Goal: Information Seeking & Learning: Learn about a topic

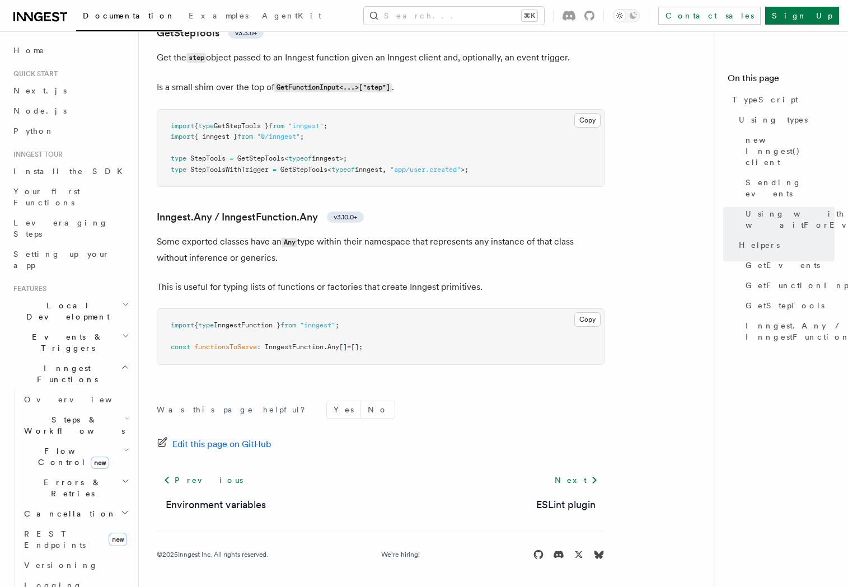
scroll to position [2615, 0]
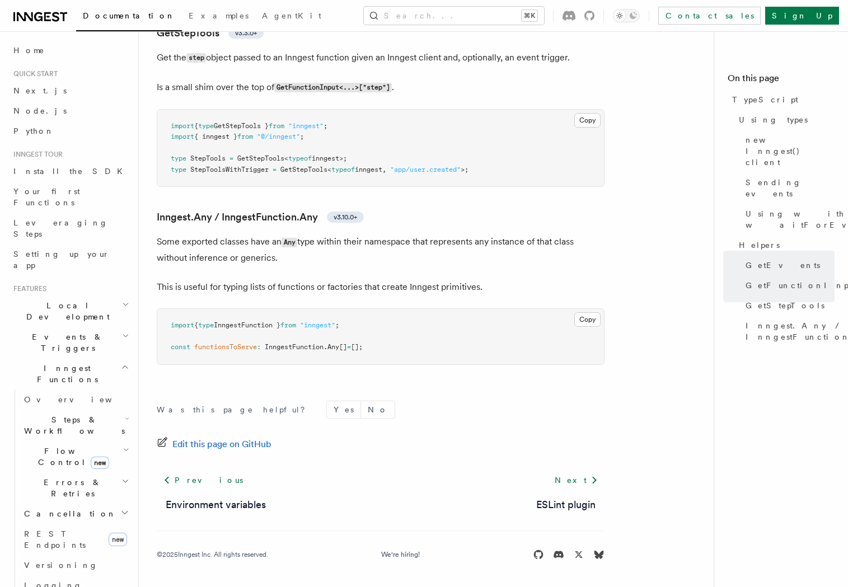
click at [59, 446] on span "Flow Control new" at bounding box center [72, 457] width 104 height 22
click at [58, 478] on span "Overview" at bounding box center [92, 482] width 115 height 9
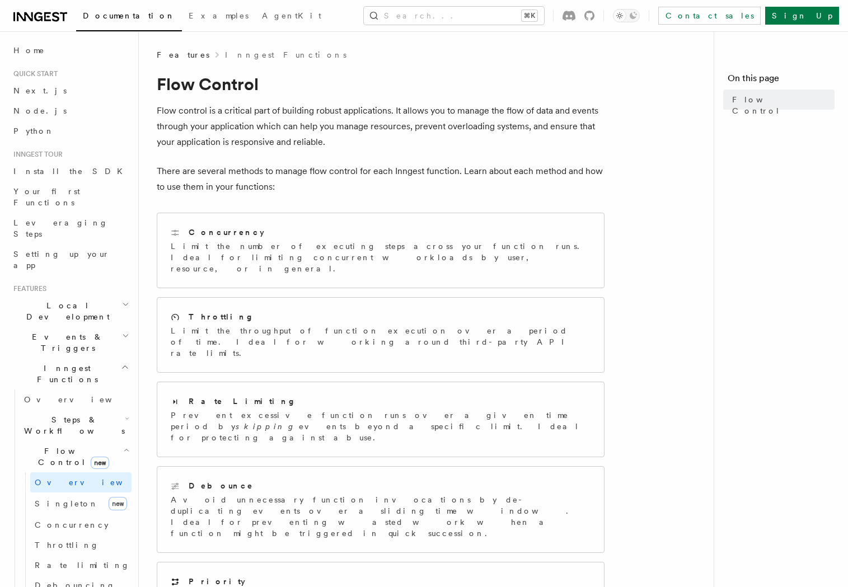
click at [70, 414] on span "Steps & Workflows" at bounding box center [72, 425] width 105 height 22
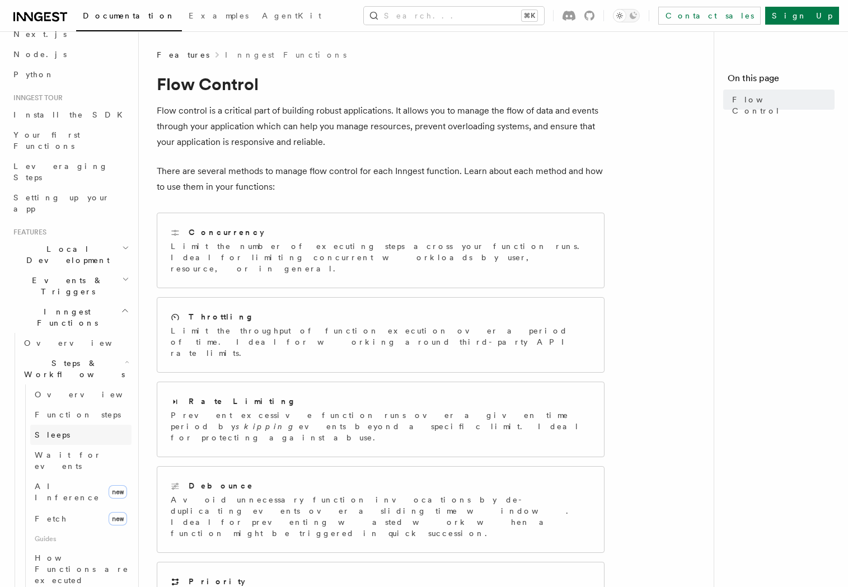
scroll to position [80, 0]
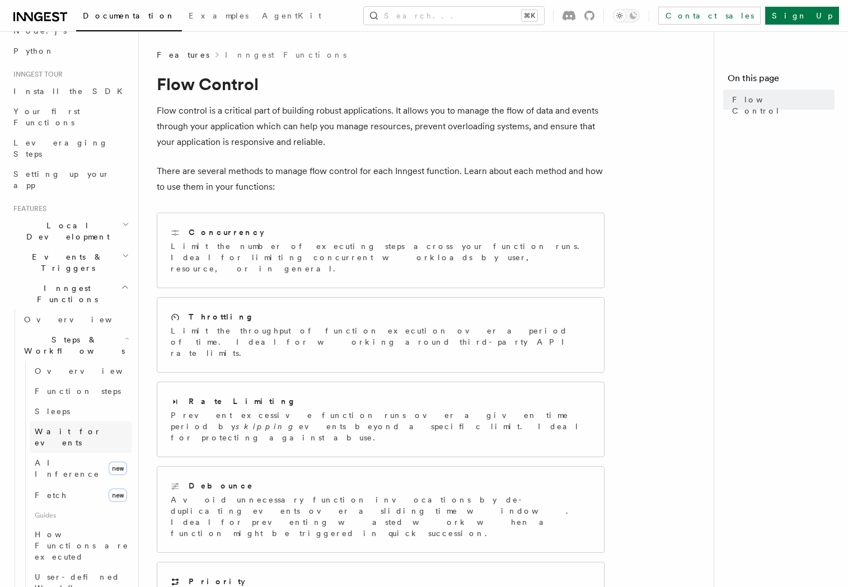
click at [79, 422] on link "Wait for events" at bounding box center [80, 437] width 101 height 31
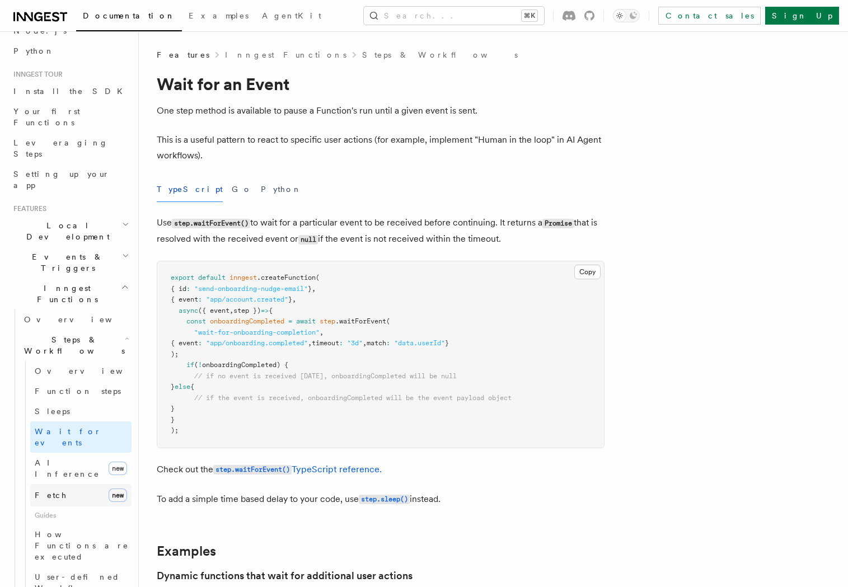
click at [67, 484] on link "Fetch new" at bounding box center [80, 495] width 101 height 22
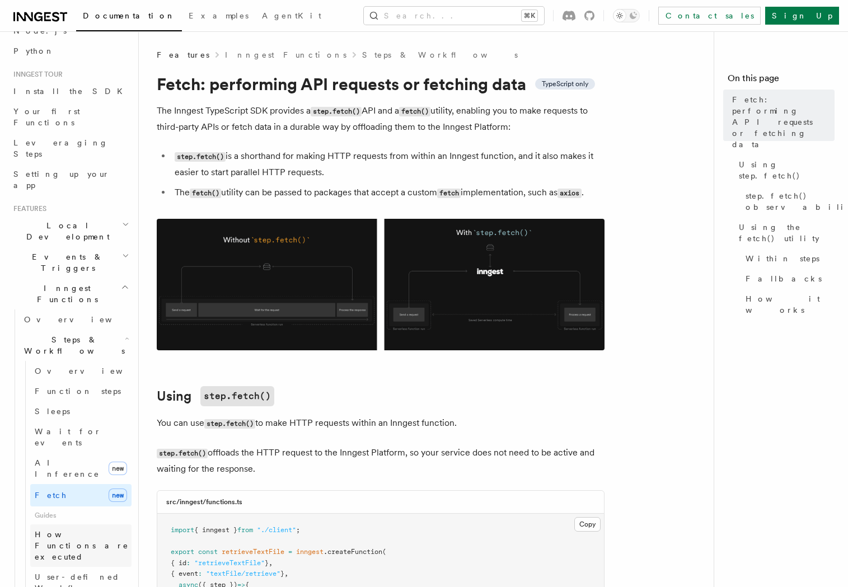
click at [65, 530] on span "How Functions are executed" at bounding box center [82, 545] width 94 height 31
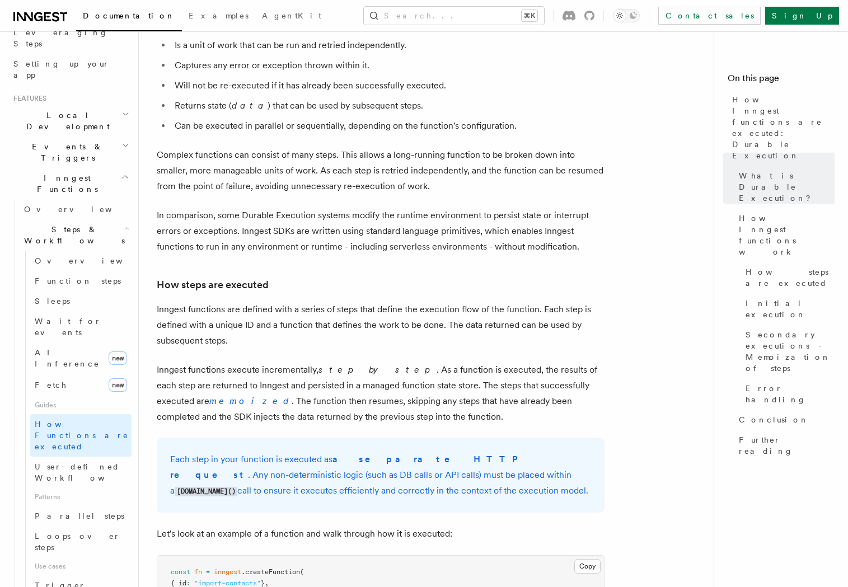
scroll to position [852, 0]
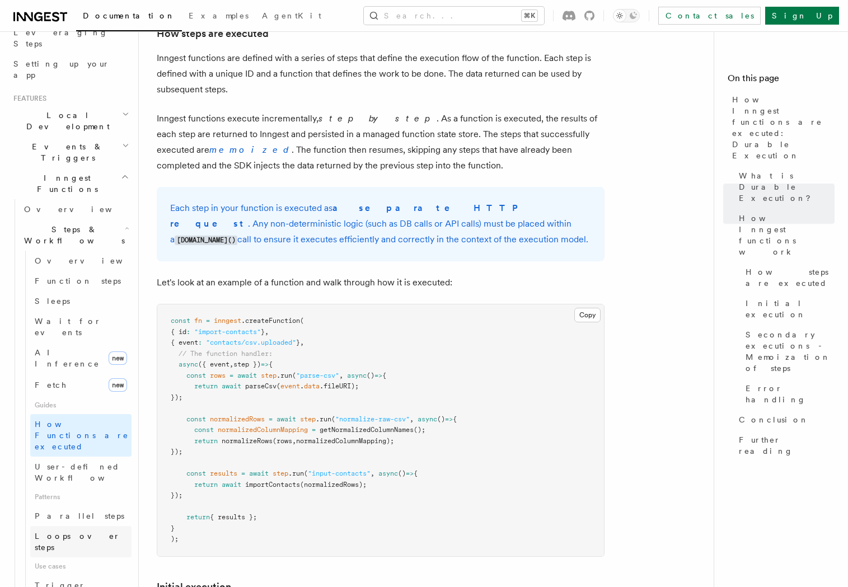
click at [88, 532] on span "Loops over steps" at bounding box center [78, 542] width 86 height 20
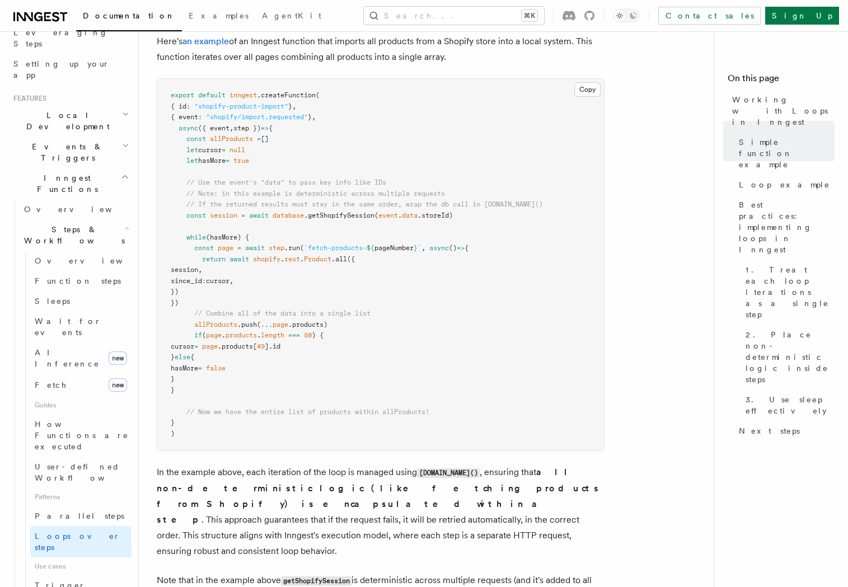
scroll to position [1117, 0]
click at [67, 343] on link "AI Inference new" at bounding box center [80, 358] width 101 height 31
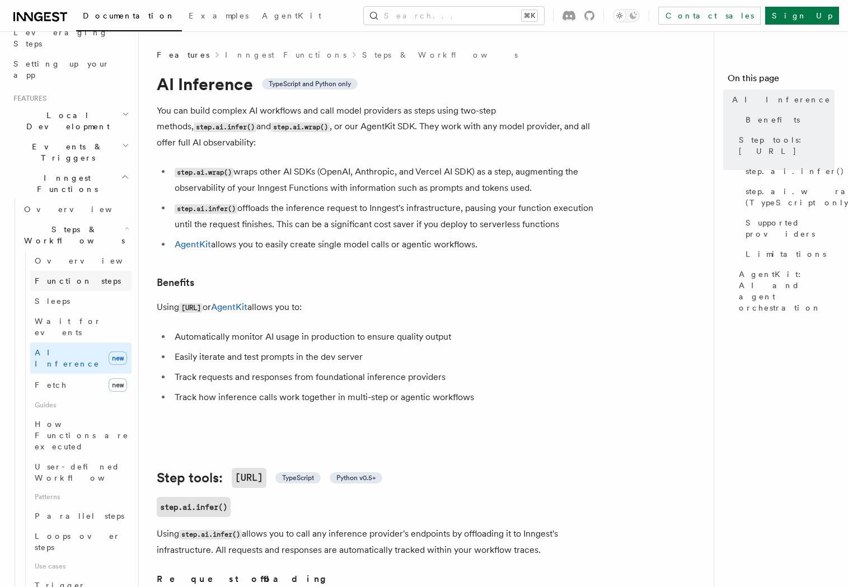
click at [64, 271] on link "Function steps" at bounding box center [80, 281] width 101 height 20
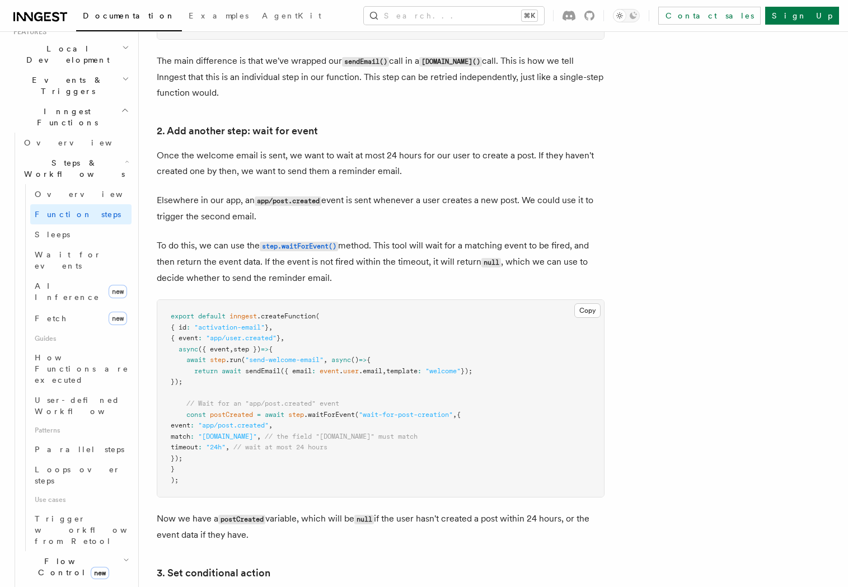
scroll to position [955, 0]
